Goal: Transaction & Acquisition: Purchase product/service

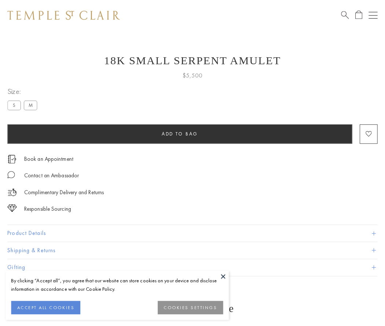
scroll to position [3, 0]
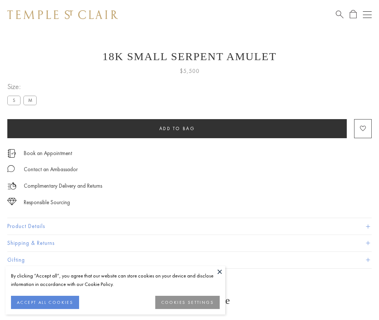
click at [177, 128] on span "Add to bag" at bounding box center [177, 128] width 36 height 6
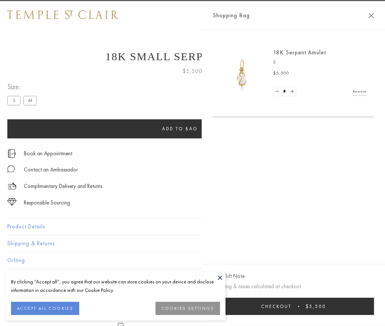
click at [291, 306] on span "Checkout" at bounding box center [276, 306] width 30 height 6
